Goal: Use online tool/utility: Utilize a website feature to perform a specific function

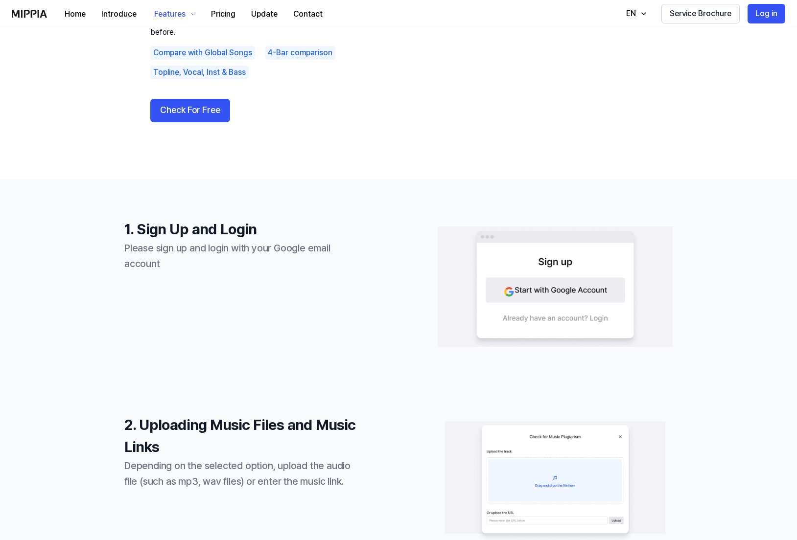
scroll to position [34, 0]
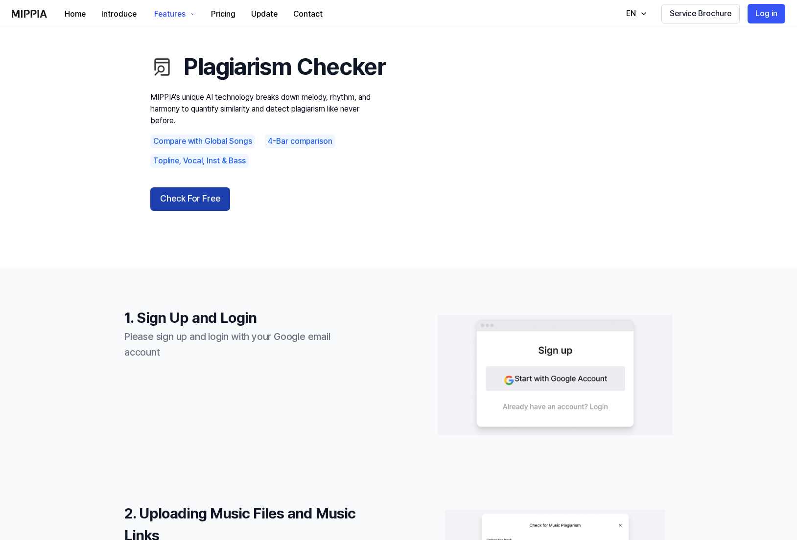
click at [207, 211] on button "Check For Free" at bounding box center [190, 198] width 80 height 23
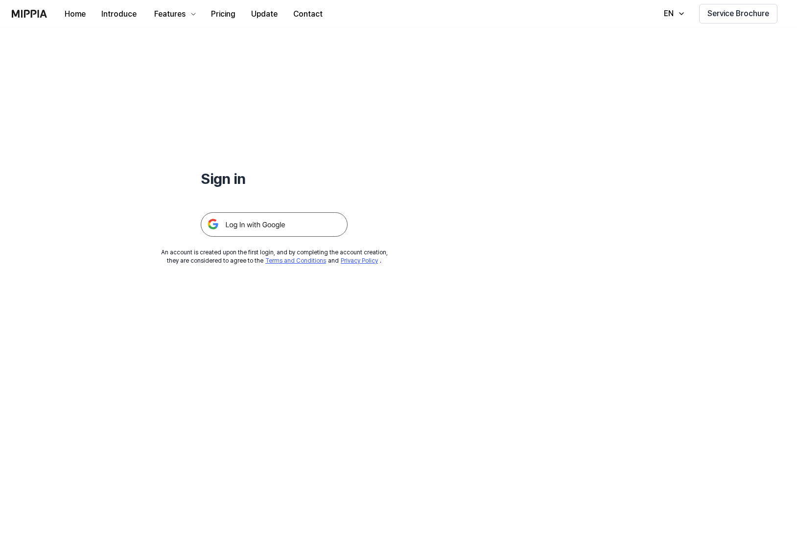
click at [252, 224] on img at bounding box center [274, 224] width 147 height 24
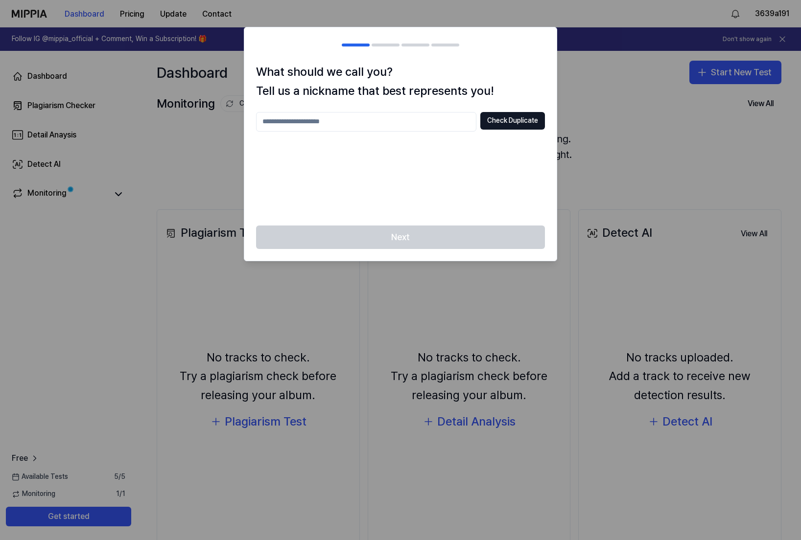
click at [408, 122] on input "text" at bounding box center [366, 122] width 220 height 20
type input "******"
click at [515, 123] on button "Check Duplicate" at bounding box center [512, 121] width 65 height 18
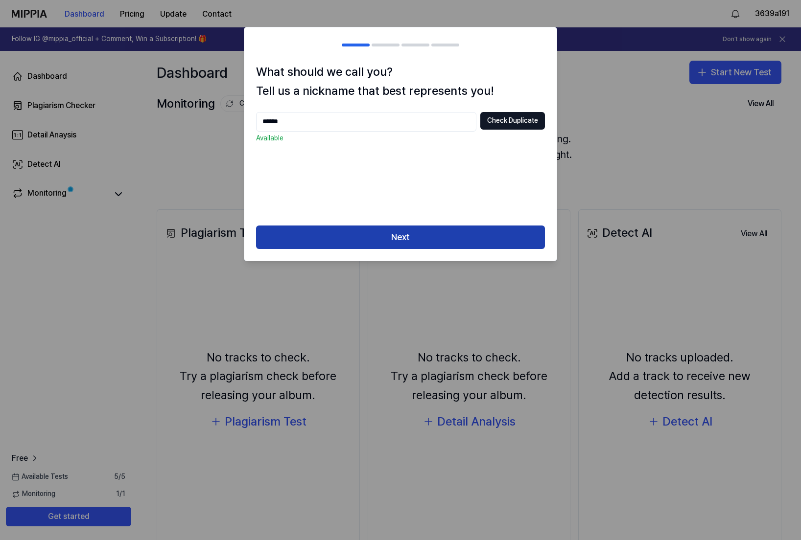
click at [427, 237] on button "Next" at bounding box center [400, 237] width 289 height 23
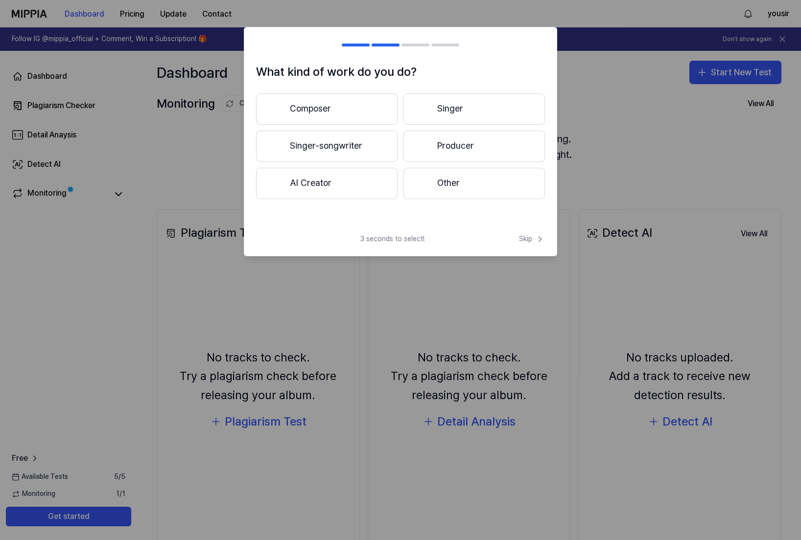
click at [423, 146] on div at bounding box center [424, 146] width 12 height 12
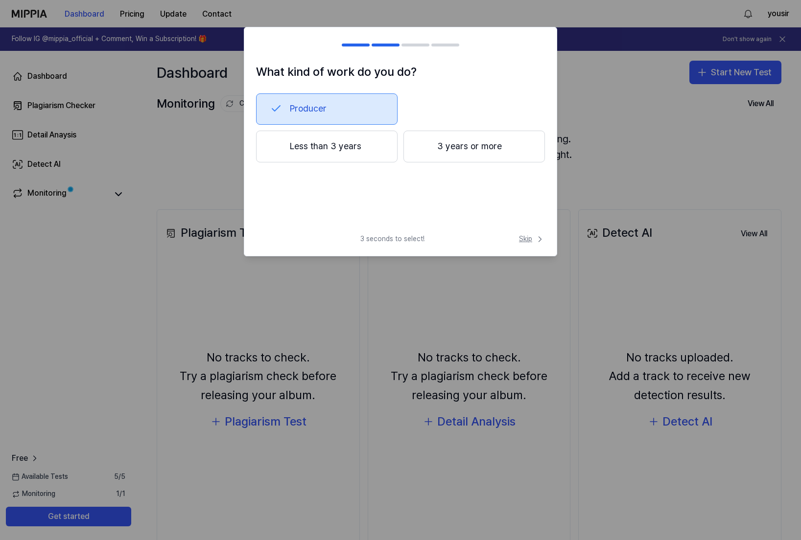
click at [531, 240] on span "Skip" at bounding box center [532, 239] width 26 height 10
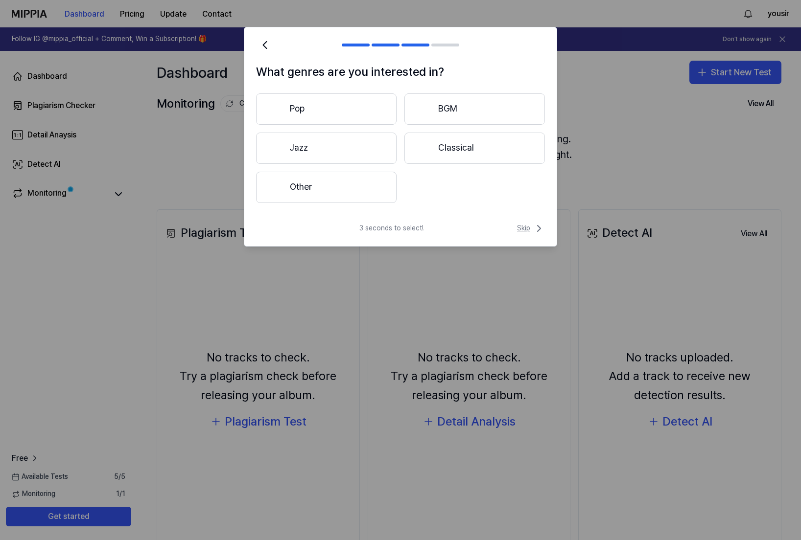
click at [528, 230] on span "Skip" at bounding box center [531, 229] width 28 height 12
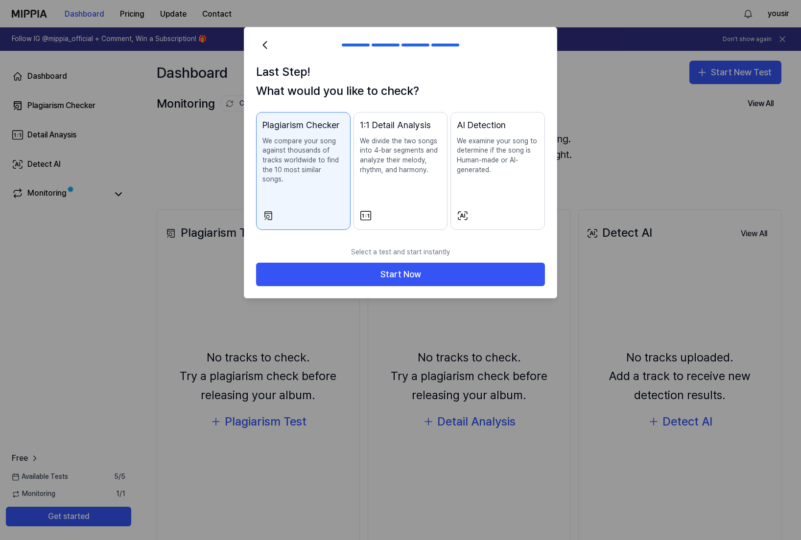
click at [498, 189] on div "AI Detection We examine your song to determine if the song is Human-made or AI-…" at bounding box center [498, 156] width 82 height 76
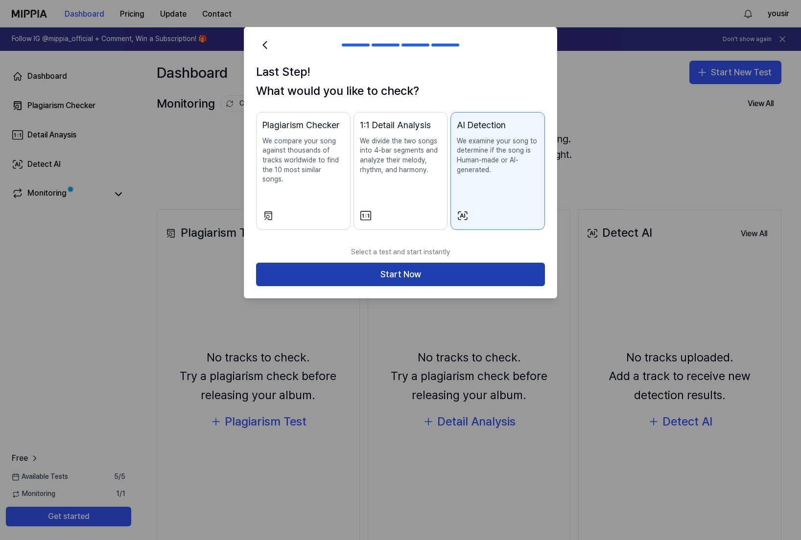
click at [447, 263] on button "Start Now" at bounding box center [400, 274] width 289 height 23
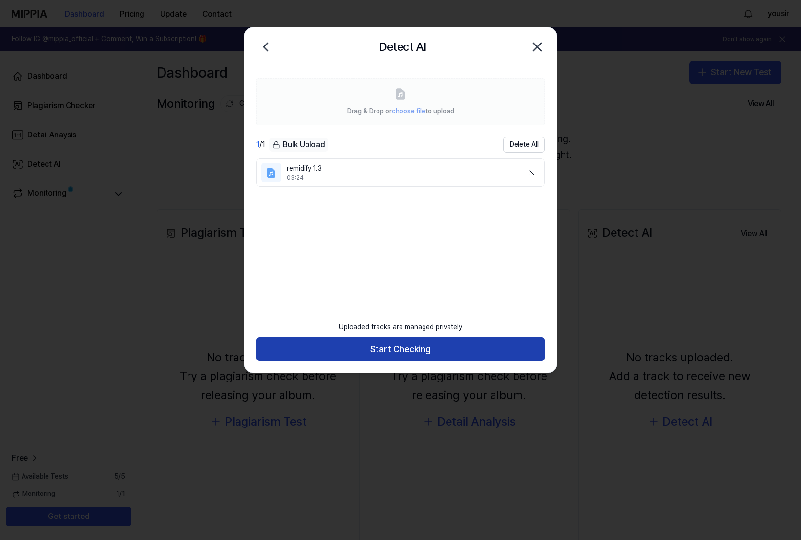
click at [397, 350] on button "Start Checking" at bounding box center [400, 349] width 289 height 23
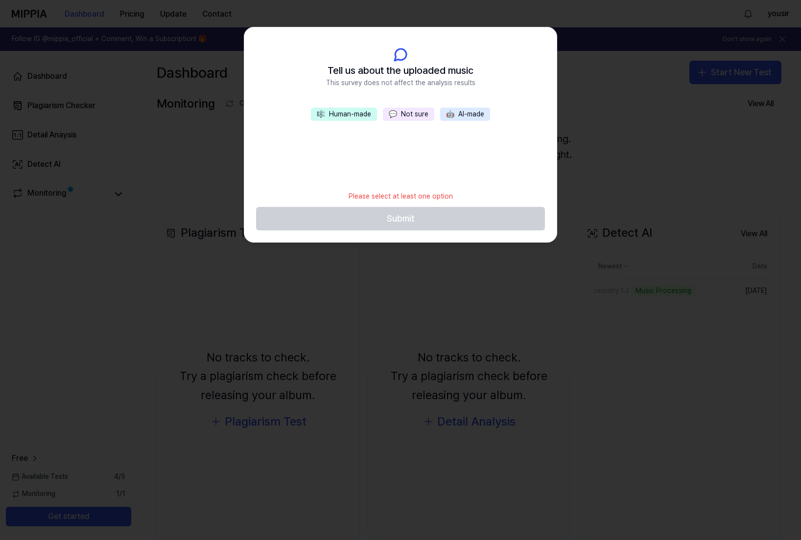
click at [405, 115] on button "💬 Not sure" at bounding box center [408, 115] width 51 height 14
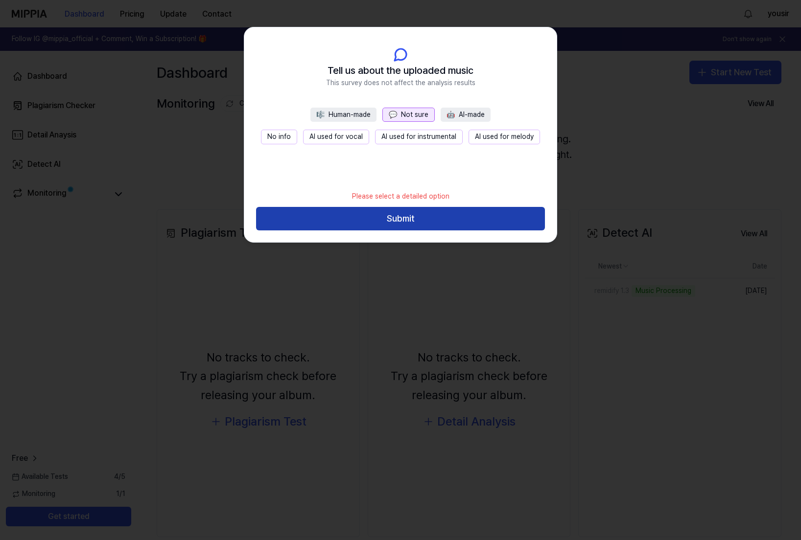
click at [395, 221] on button "Submit" at bounding box center [400, 218] width 289 height 23
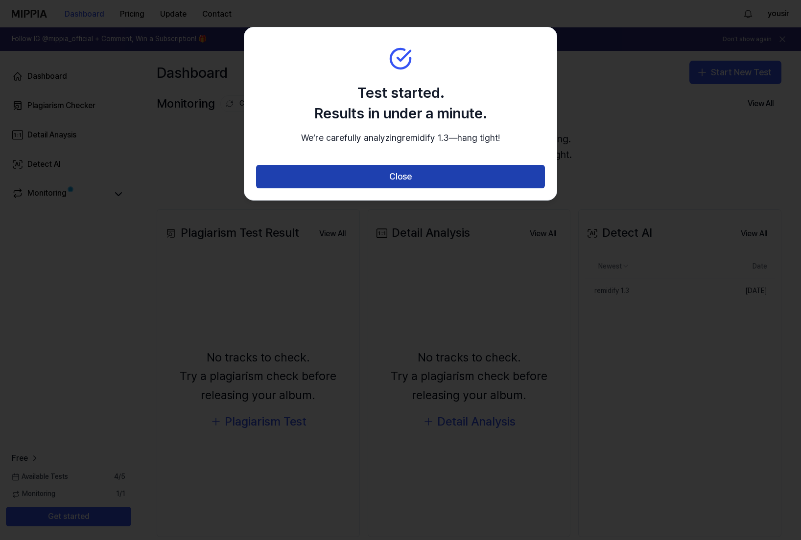
click at [397, 188] on button "Close" at bounding box center [400, 176] width 289 height 23
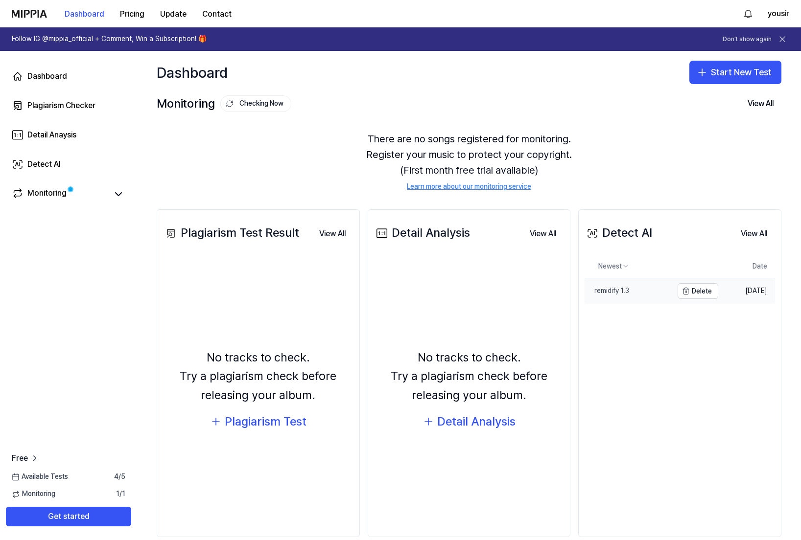
click at [644, 287] on link "remidify 1.3" at bounding box center [628, 291] width 88 height 25
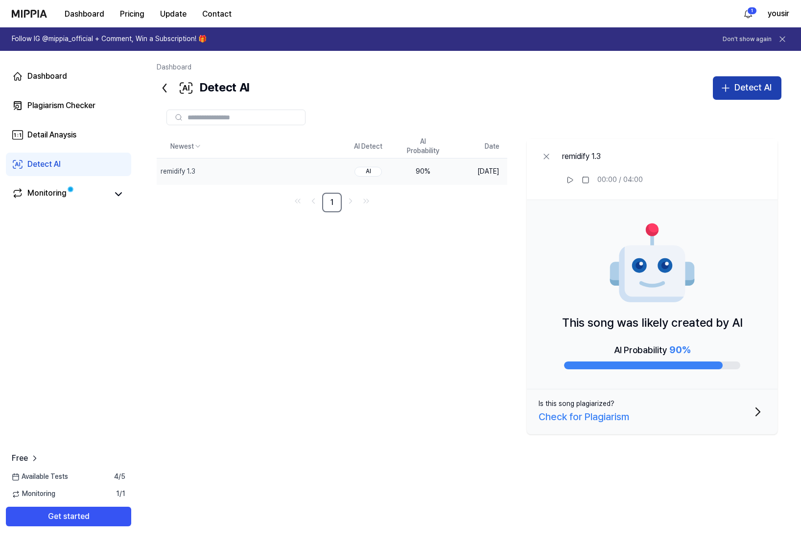
click at [725, 92] on icon "button" at bounding box center [726, 88] width 12 height 12
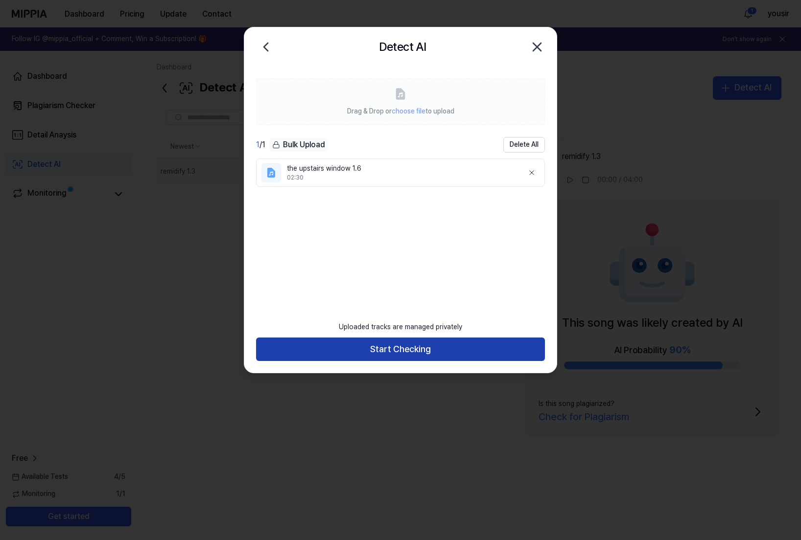
click at [369, 352] on button "Start Checking" at bounding box center [400, 349] width 289 height 23
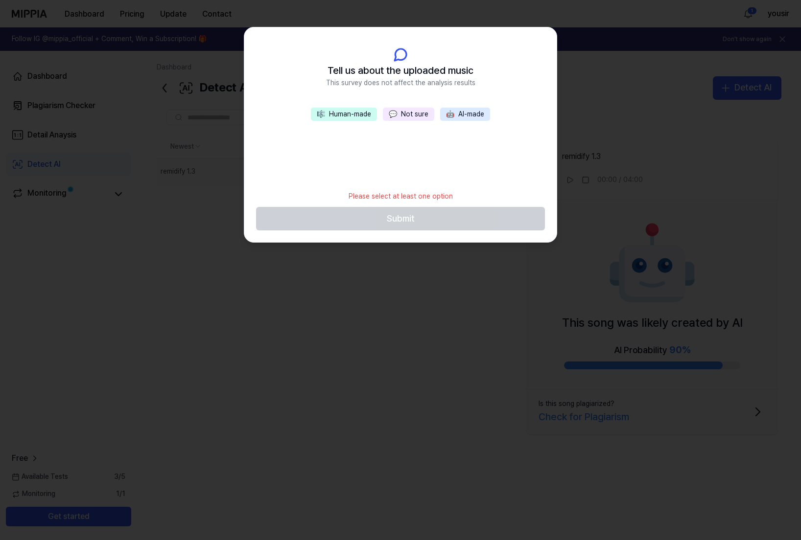
click at [399, 112] on button "💬 Not sure" at bounding box center [408, 115] width 51 height 14
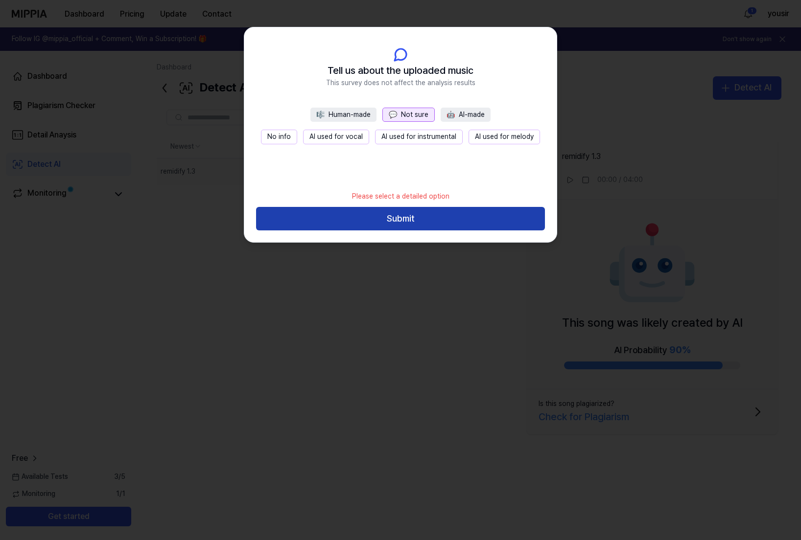
click at [395, 219] on button "Submit" at bounding box center [400, 218] width 289 height 23
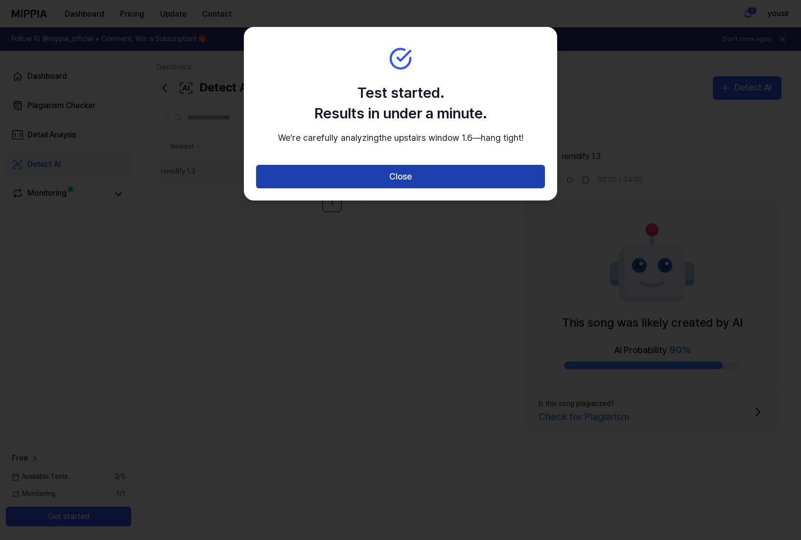
click at [395, 188] on button "Close" at bounding box center [400, 176] width 289 height 23
